Goal: Transaction & Acquisition: Book appointment/travel/reservation

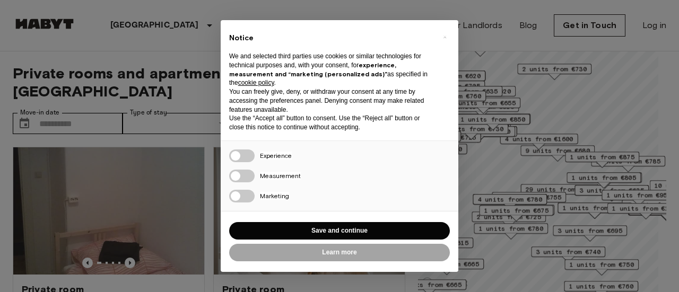
click at [355, 221] on div "Reject all Save and continue" at bounding box center [339, 231] width 221 height 22
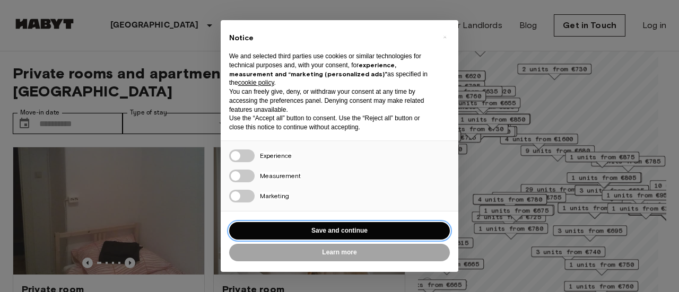
click at [330, 230] on button "Save and continue" at bounding box center [339, 231] width 221 height 18
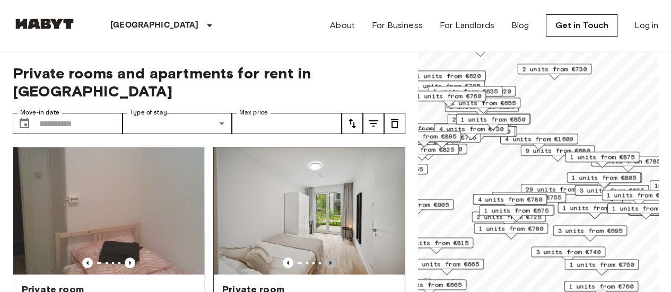
click at [325, 258] on icon "Previous image" at bounding box center [330, 263] width 11 height 11
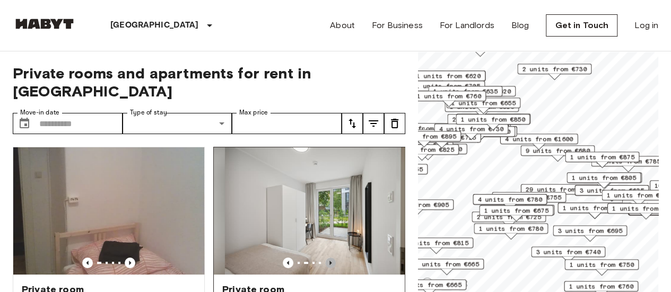
click at [325, 258] on icon "Previous image" at bounding box center [330, 263] width 11 height 11
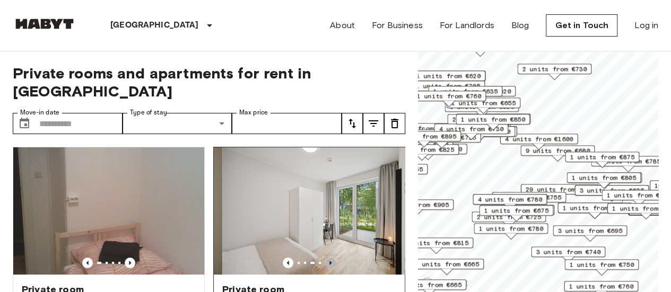
click at [325, 258] on icon "Previous image" at bounding box center [330, 263] width 11 height 11
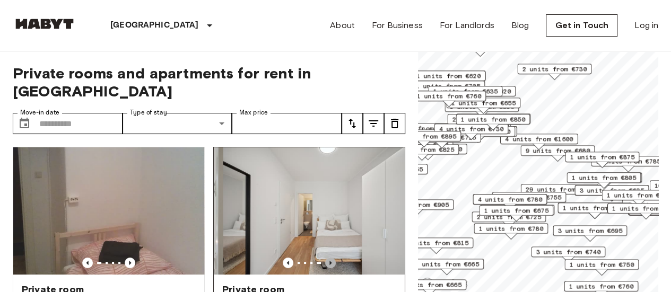
click at [325, 258] on icon "Previous image" at bounding box center [330, 263] width 11 height 11
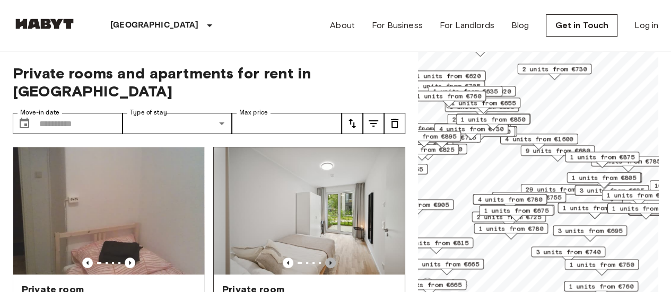
click at [325, 258] on icon "Previous image" at bounding box center [330, 263] width 11 height 11
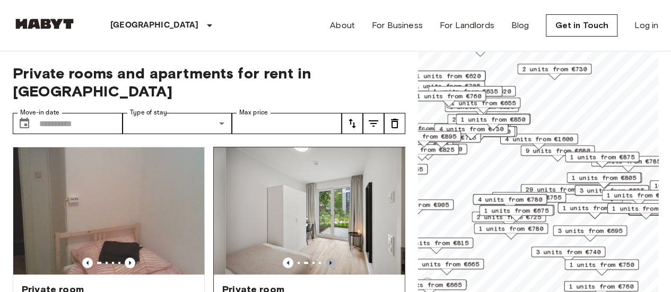
click at [325, 258] on icon "Previous image" at bounding box center [330, 263] width 11 height 11
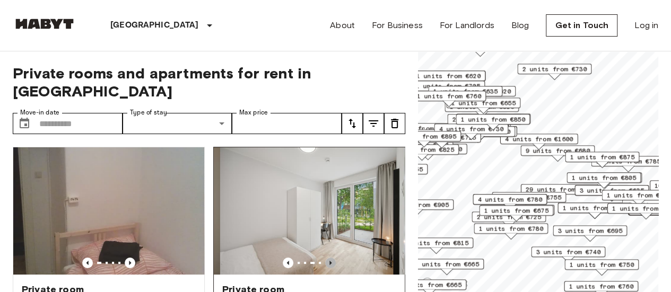
click at [325, 258] on icon "Previous image" at bounding box center [330, 263] width 11 height 11
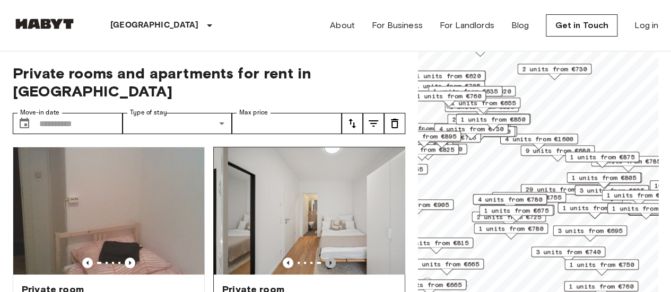
click at [325, 258] on icon "Previous image" at bounding box center [330, 263] width 11 height 11
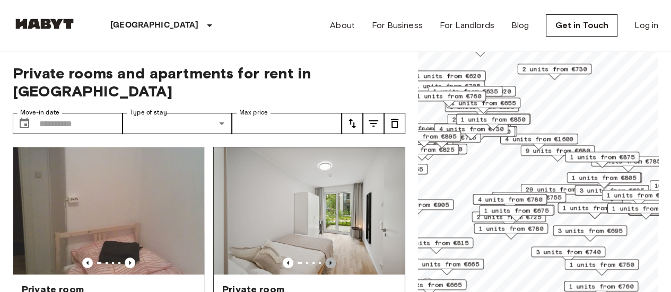
click at [325, 258] on icon "Previous image" at bounding box center [330, 263] width 11 height 11
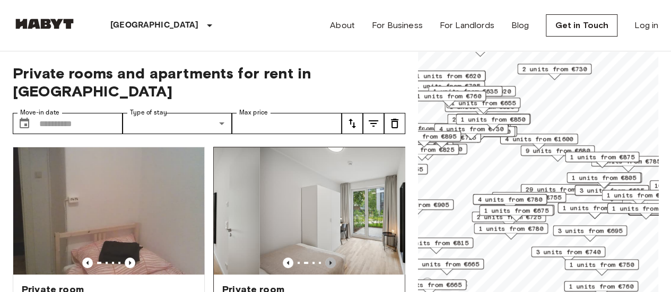
click at [325, 258] on icon "Previous image" at bounding box center [330, 263] width 11 height 11
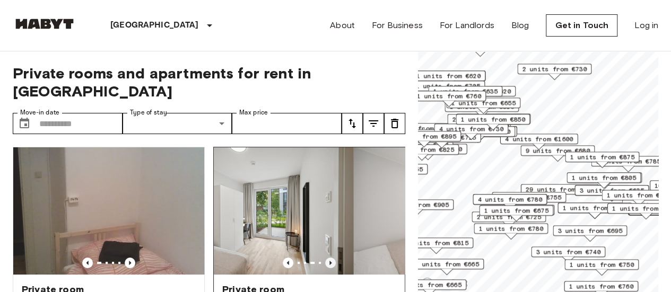
click at [325, 258] on icon "Previous image" at bounding box center [330, 263] width 11 height 11
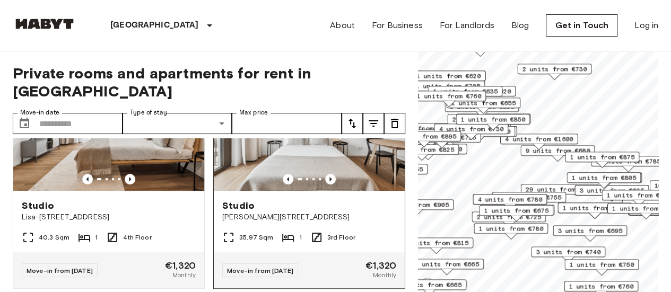
scroll to position [265, 0]
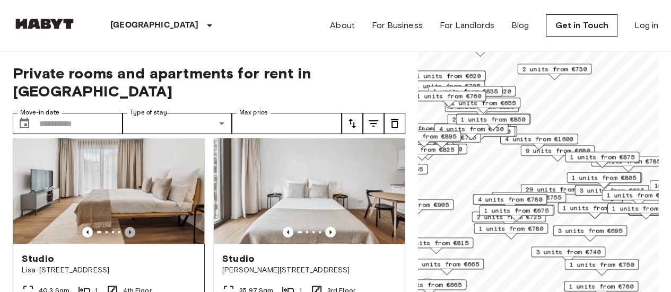
click at [129, 230] on icon "Previous image" at bounding box center [130, 232] width 2 height 4
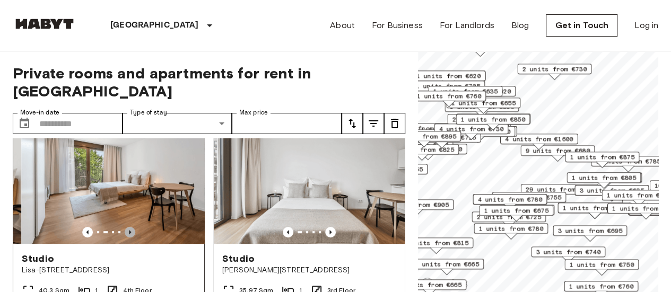
click at [129, 230] on icon "Previous image" at bounding box center [130, 232] width 2 height 4
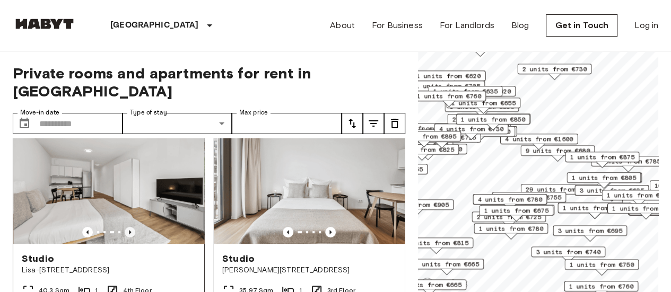
click at [129, 230] on icon "Previous image" at bounding box center [130, 232] width 2 height 4
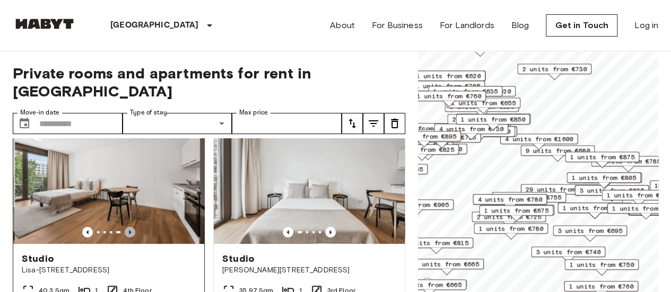
click at [129, 230] on icon "Previous image" at bounding box center [130, 232] width 2 height 4
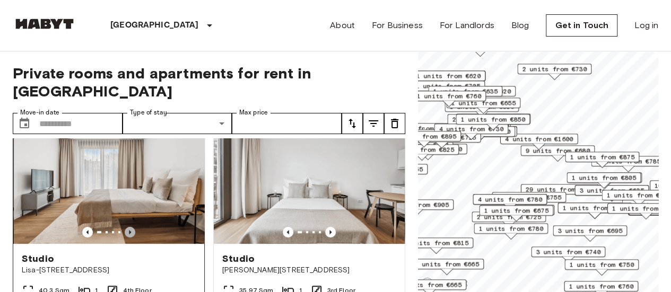
click at [129, 227] on icon "Previous image" at bounding box center [130, 232] width 11 height 11
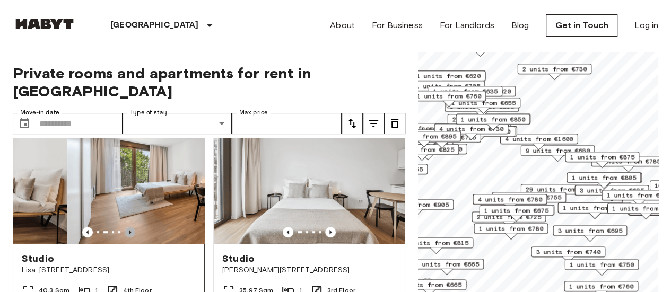
click at [129, 230] on icon "Previous image" at bounding box center [130, 232] width 2 height 4
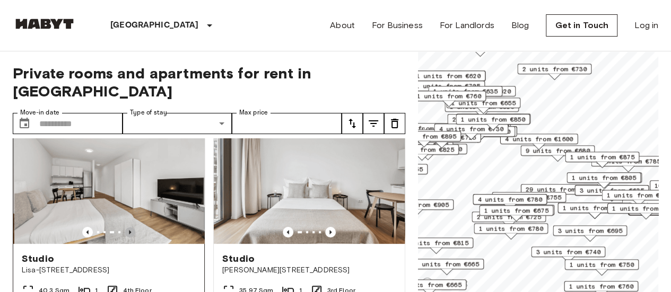
click at [129, 230] on icon "Previous image" at bounding box center [130, 232] width 2 height 4
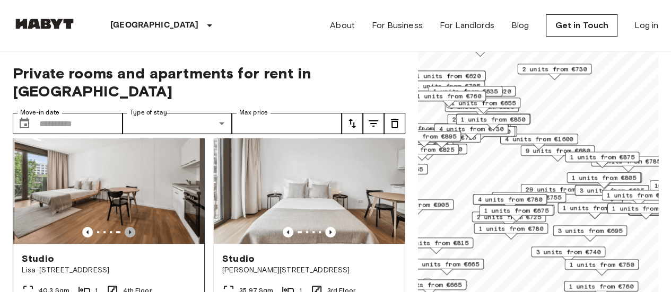
click at [129, 230] on icon "Previous image" at bounding box center [130, 232] width 2 height 4
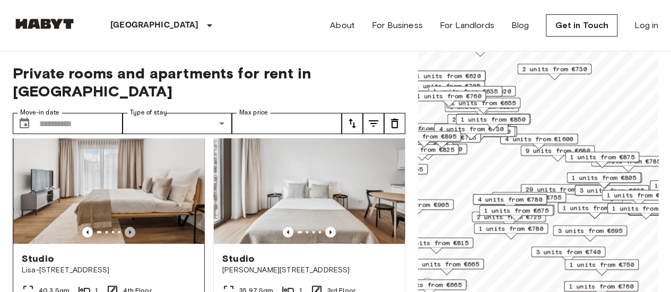
click at [129, 230] on icon "Previous image" at bounding box center [130, 232] width 2 height 4
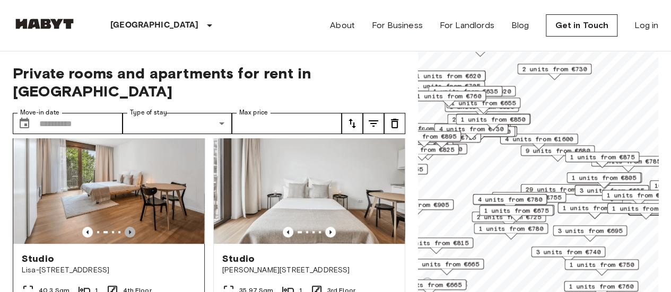
click at [129, 230] on icon "Previous image" at bounding box center [130, 232] width 2 height 4
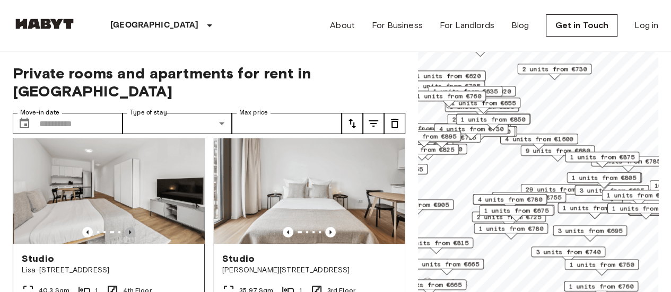
click at [129, 230] on icon "Previous image" at bounding box center [130, 232] width 2 height 4
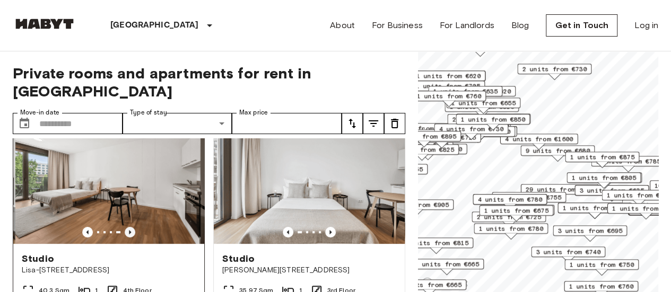
click at [129, 230] on icon "Previous image" at bounding box center [130, 232] width 2 height 4
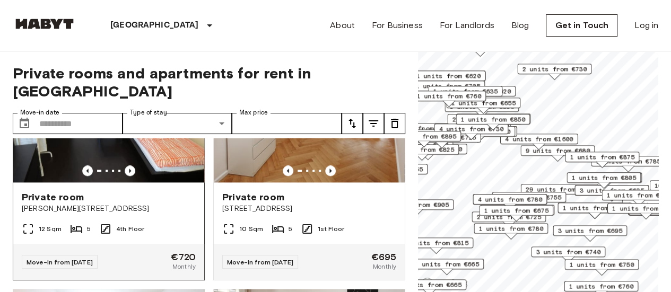
scroll to position [690, 0]
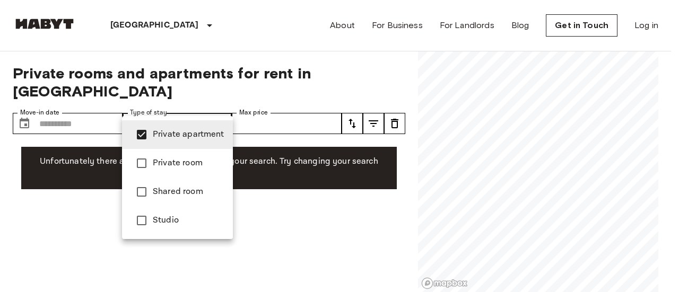
type input "**********"
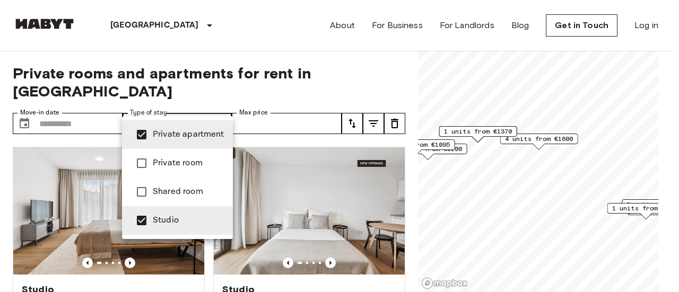
click at [99, 109] on div at bounding box center [339, 146] width 679 height 292
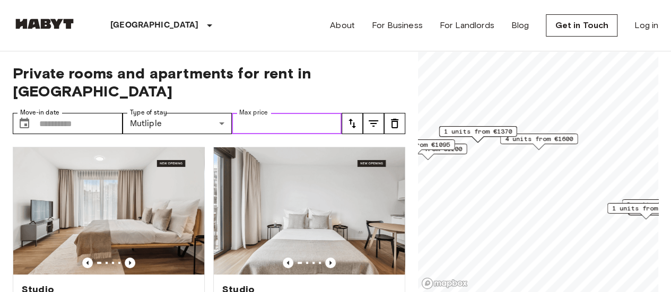
click at [273, 113] on input "Max price" at bounding box center [287, 123] width 110 height 21
type input "*"
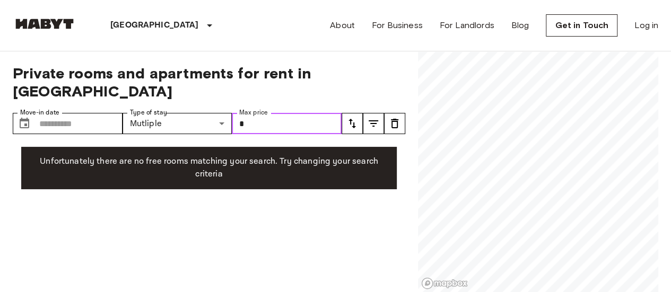
type input "*"
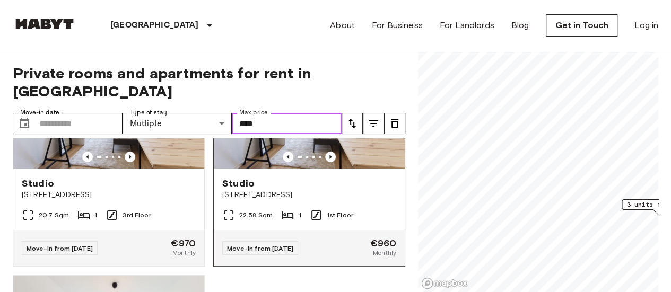
scroll to position [53, 0]
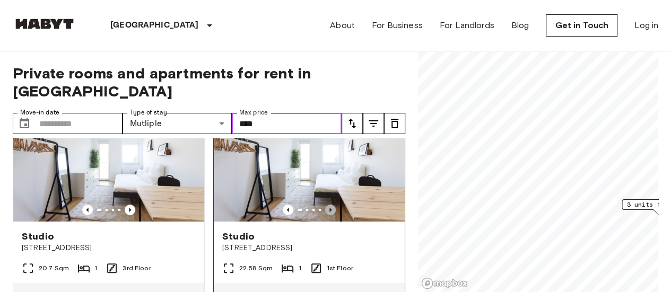
click at [326, 205] on icon "Previous image" at bounding box center [330, 210] width 11 height 11
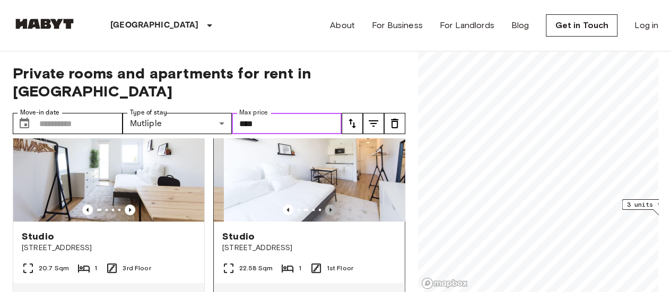
click at [326, 205] on icon "Previous image" at bounding box center [330, 210] width 11 height 11
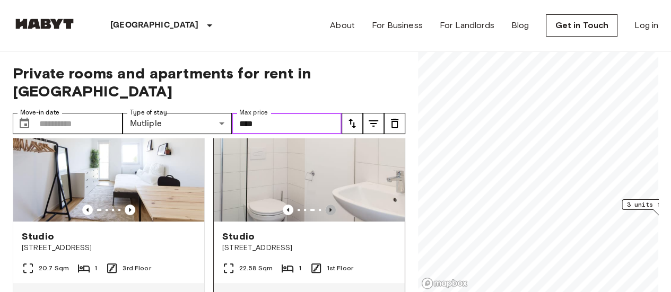
click at [327, 205] on icon "Previous image" at bounding box center [330, 210] width 11 height 11
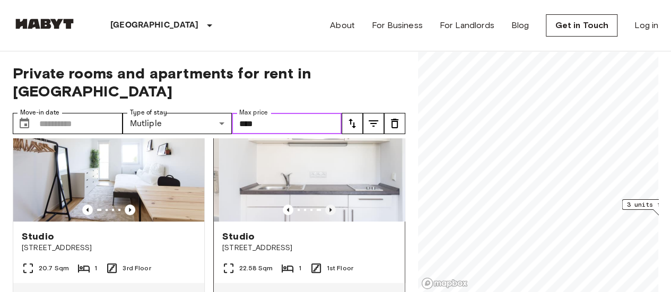
click at [329, 205] on icon "Previous image" at bounding box center [330, 210] width 11 height 11
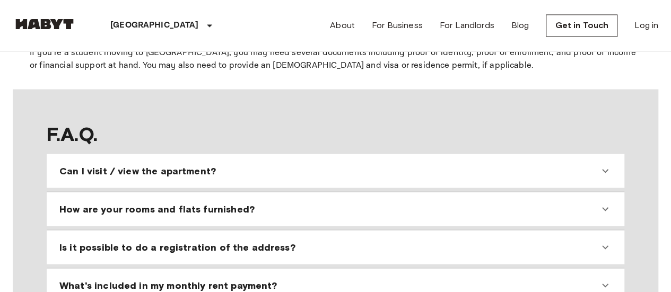
scroll to position [955, 0]
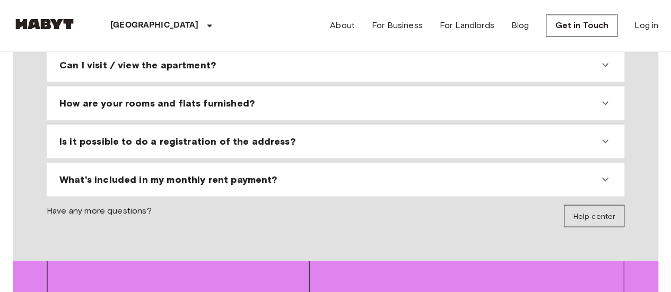
type input "****"
click at [344, 76] on div "Can I visit / view the apartment?" at bounding box center [335, 64] width 569 height 25
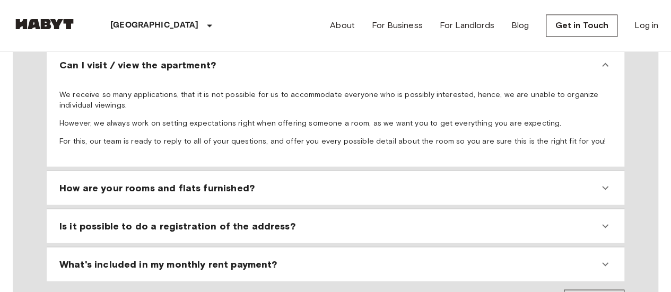
click at [346, 64] on div "Can I visit / view the apartment?" at bounding box center [329, 64] width 540 height 13
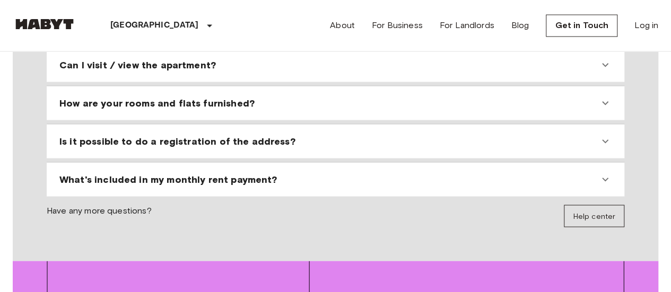
click at [317, 99] on div "How are your rooms and flats furnished?" at bounding box center [329, 103] width 540 height 13
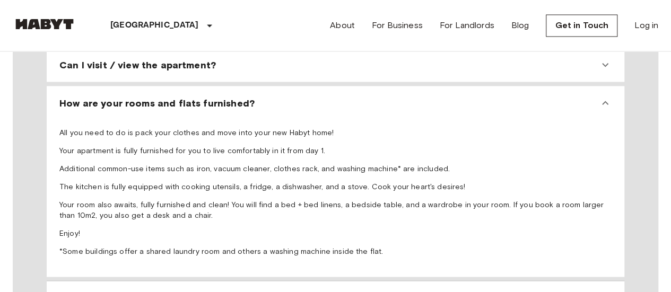
click at [317, 99] on div "How are your rooms and flats furnished?" at bounding box center [329, 103] width 540 height 13
